Goal: Navigation & Orientation: Find specific page/section

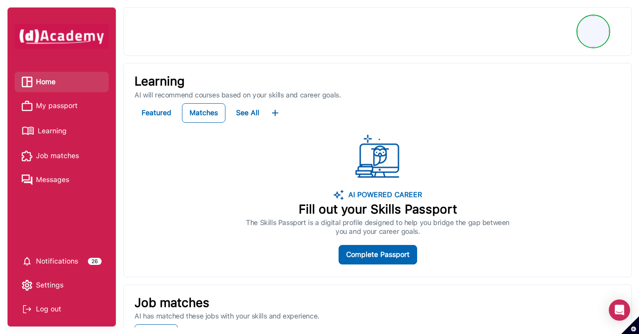
click at [42, 110] on span "My passport" at bounding box center [57, 105] width 42 height 13
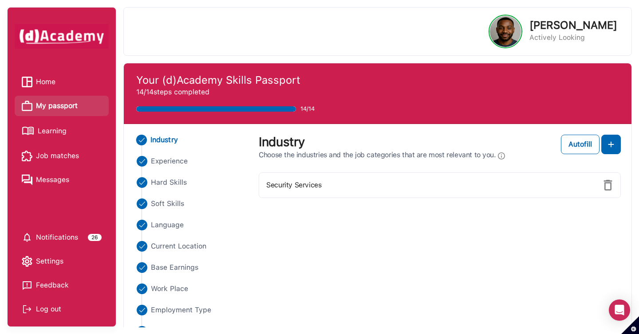
click at [54, 125] on span "Learning" at bounding box center [52, 131] width 29 height 13
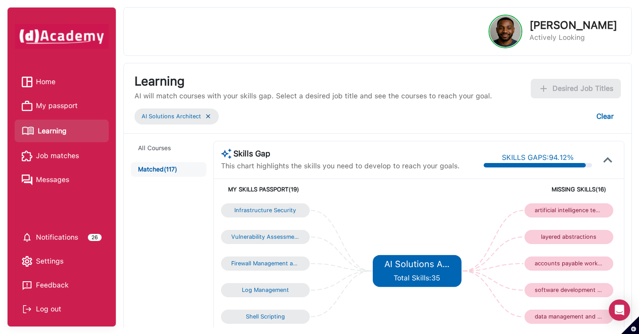
click at [63, 110] on span "My passport" at bounding box center [57, 105] width 42 height 13
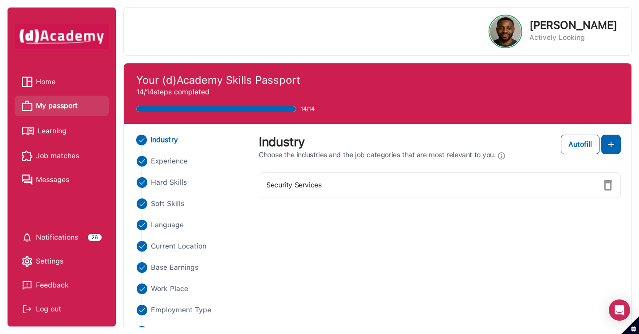
click at [60, 132] on span "Learning" at bounding box center [52, 131] width 29 height 13
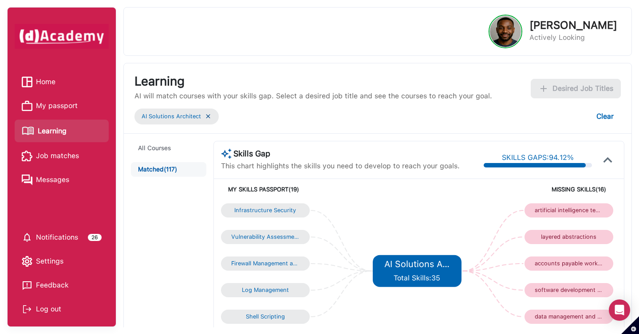
click at [59, 147] on li "Job matches" at bounding box center [62, 156] width 94 height 20
click at [59, 155] on span "Job matches" at bounding box center [57, 155] width 43 height 13
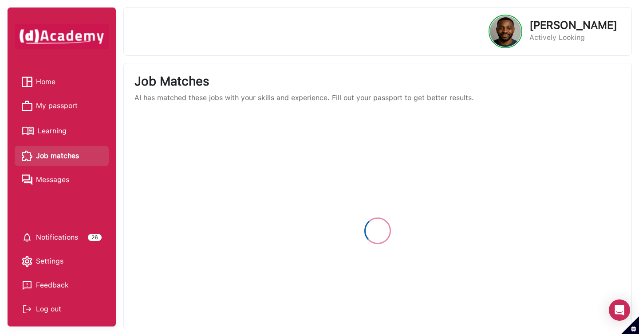
click at [56, 102] on span "My passport" at bounding box center [57, 105] width 42 height 13
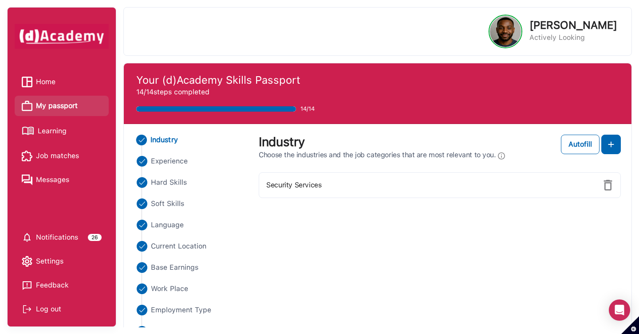
click at [56, 306] on div "Log out" at bounding box center [62, 309] width 80 height 13
